Goal: Task Accomplishment & Management: Manage account settings

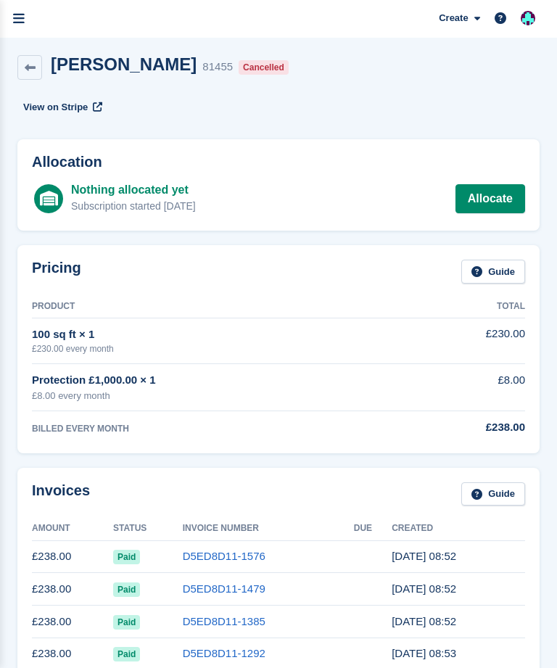
click at [24, 8] on link "menu" at bounding box center [19, 19] width 38 height 38
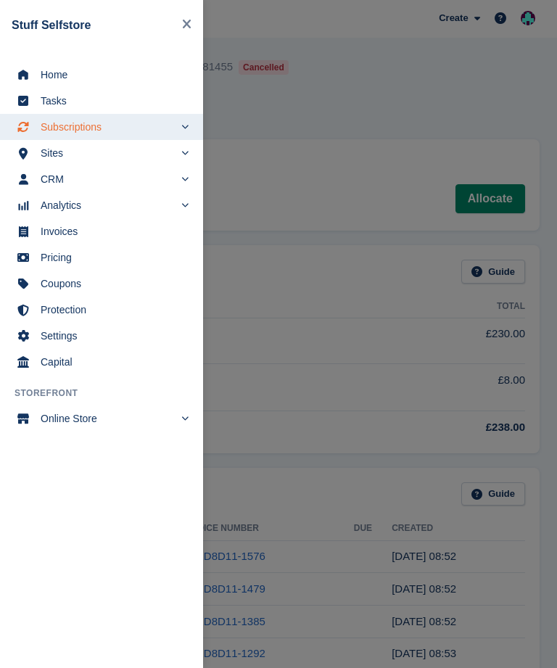
click at [104, 75] on span "Home" at bounding box center [111, 75] width 141 height 20
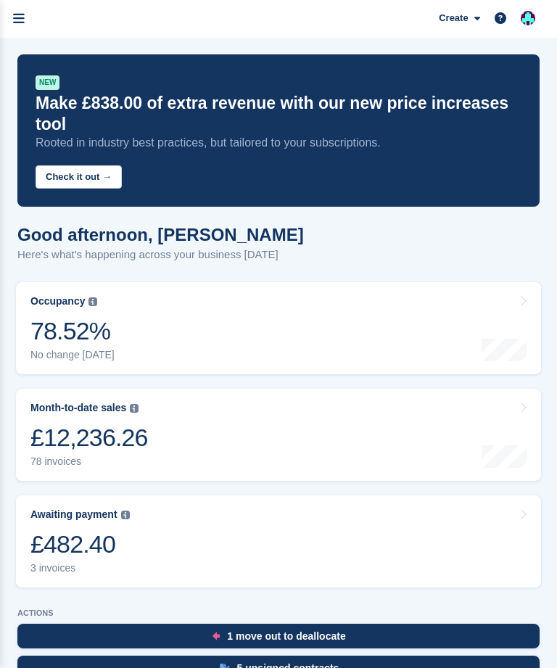
click at [20, 17] on icon "menu" at bounding box center [19, 18] width 12 height 13
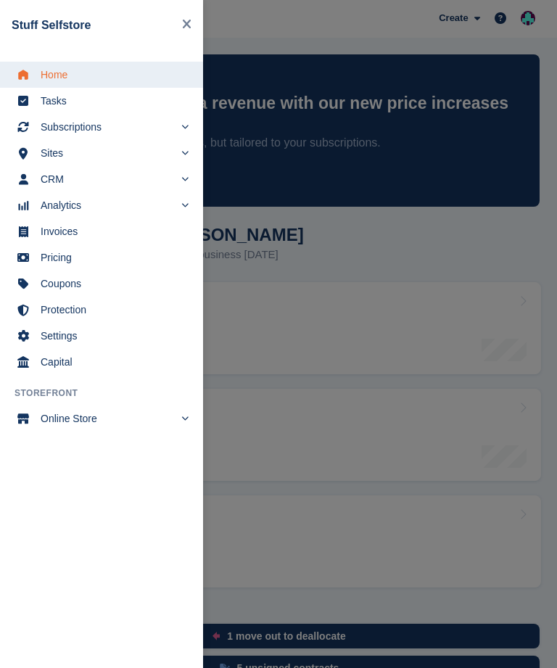
click at [120, 128] on span "Subscriptions" at bounding box center [107, 127] width 133 height 20
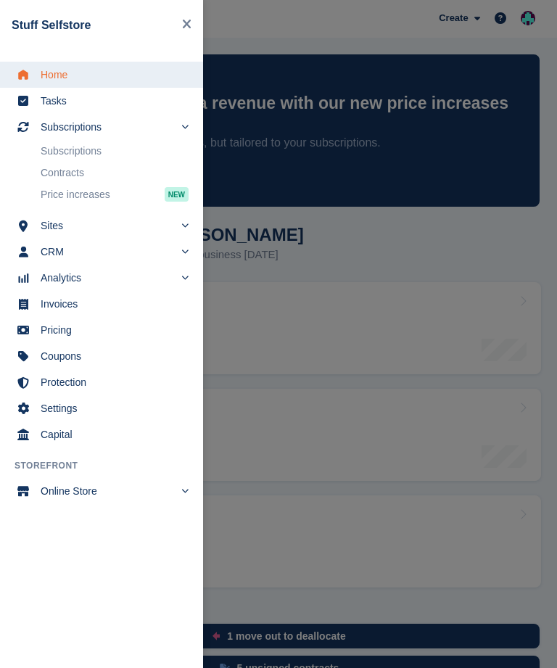
click at [147, 124] on span "Subscriptions" at bounding box center [107, 127] width 133 height 20
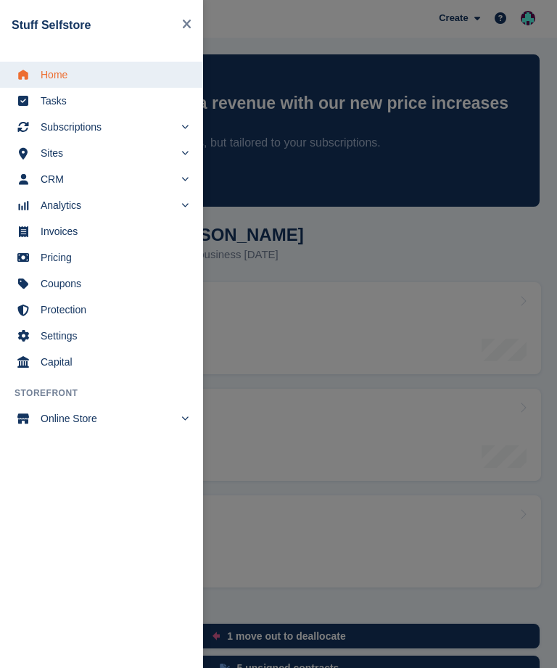
click at [170, 122] on span "Subscriptions" at bounding box center [107, 127] width 133 height 20
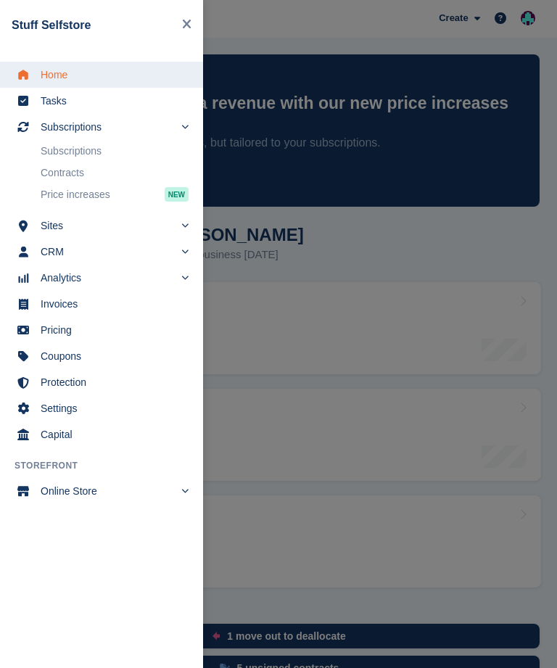
click at [113, 151] on link "Subscriptions" at bounding box center [115, 151] width 148 height 20
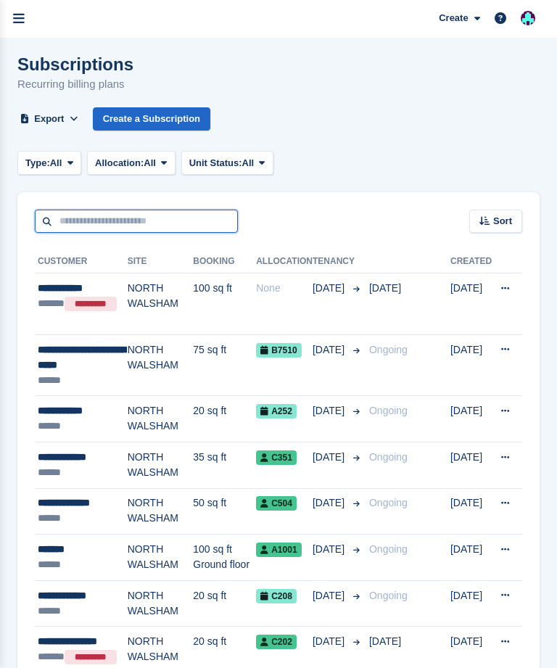
click at [62, 223] on input "text" at bounding box center [136, 222] width 203 height 24
type input "**********"
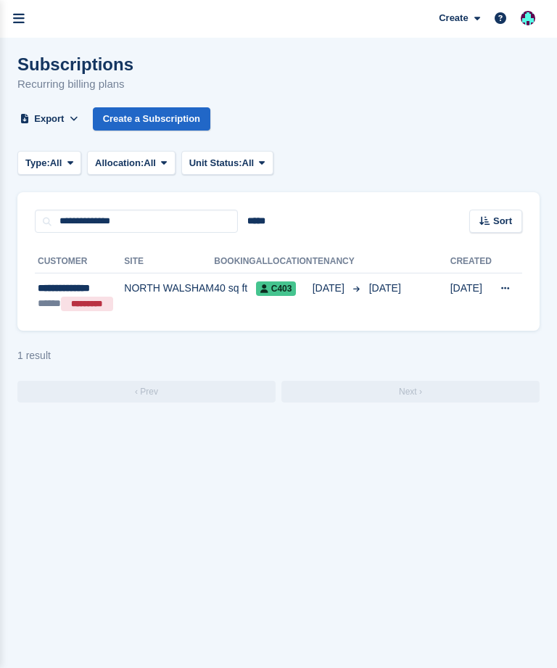
click at [109, 289] on div "**********" at bounding box center [81, 288] width 86 height 15
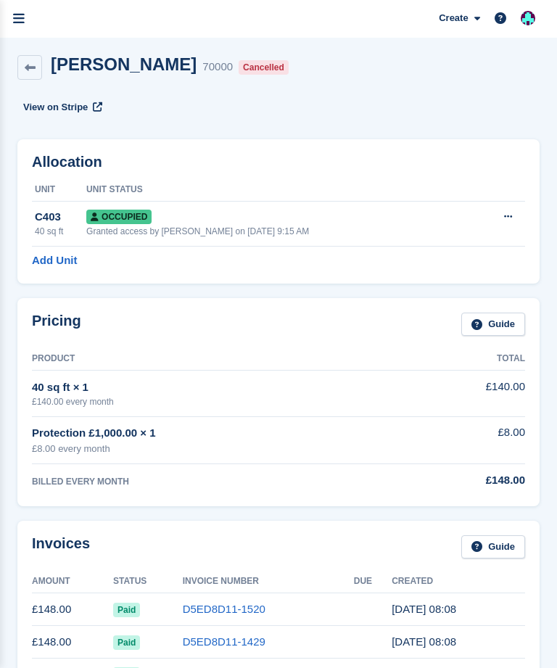
click at [116, 62] on h2 "[PERSON_NAME]" at bounding box center [124, 64] width 146 height 20
click at [81, 108] on span "View on Stripe" at bounding box center [55, 107] width 65 height 15
click at [246, 67] on div "Cancelled" at bounding box center [264, 67] width 50 height 15
click at [40, 67] on link at bounding box center [29, 67] width 25 height 25
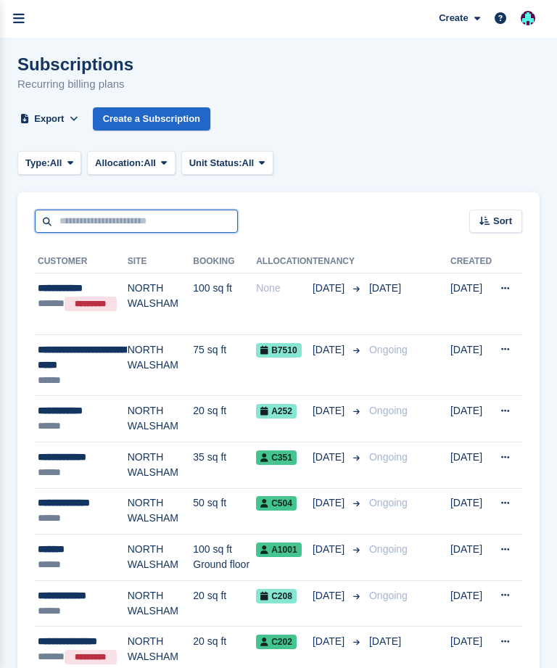
click at [80, 220] on input "text" at bounding box center [136, 222] width 203 height 24
type input "**********"
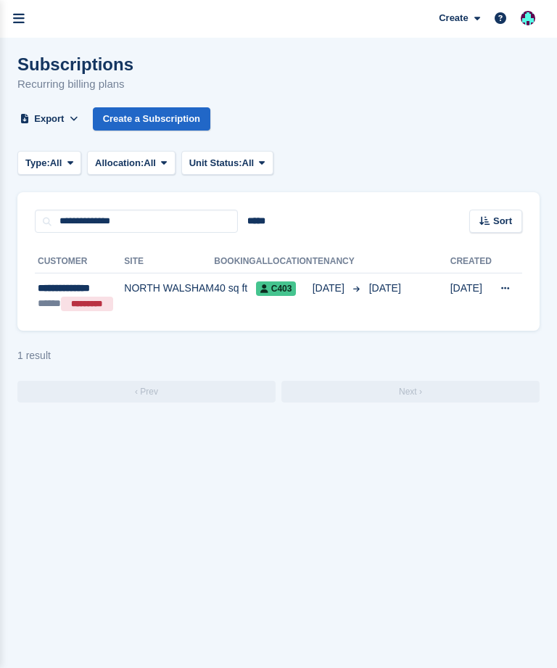
click at [98, 292] on div "**********" at bounding box center [81, 288] width 86 height 15
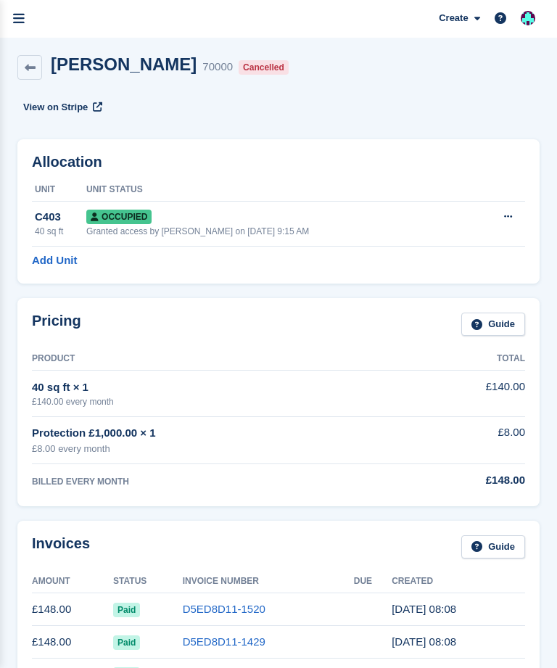
click at [104, 62] on h2 "[PERSON_NAME]" at bounding box center [124, 64] width 146 height 20
click at [239, 69] on div "Cancelled" at bounding box center [264, 67] width 50 height 15
click at [18, 17] on icon "menu" at bounding box center [19, 18] width 12 height 13
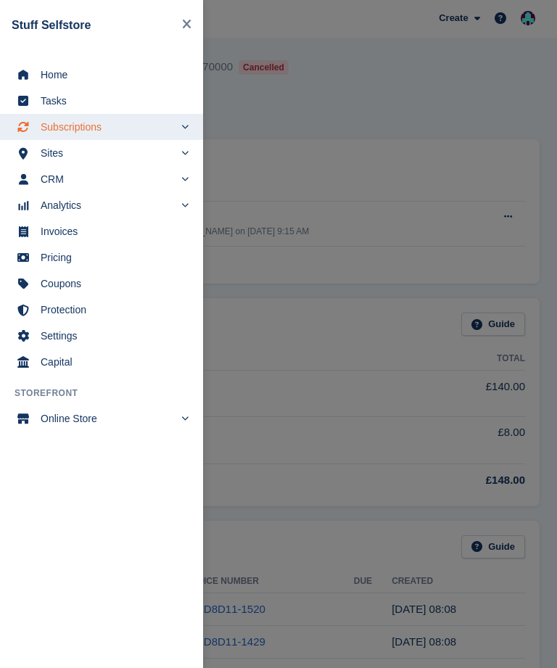
click at [109, 73] on span "Home" at bounding box center [111, 75] width 141 height 20
